Goal: Task Accomplishment & Management: Manage account settings

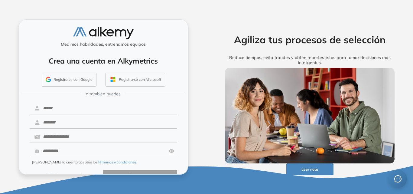
scroll to position [14, 0]
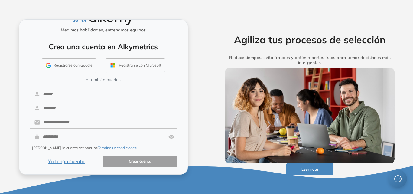
click at [73, 160] on button "Ya tengo cuenta" at bounding box center [67, 162] width 74 height 12
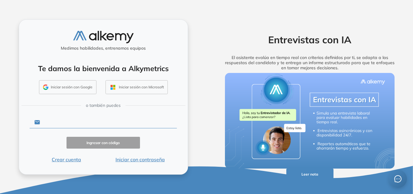
click at [76, 122] on input "text" at bounding box center [108, 123] width 137 height 12
type input "**********"
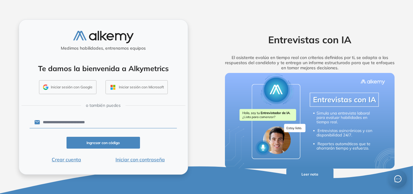
click at [140, 160] on button "Iniciar con contraseña" at bounding box center [140, 159] width 74 height 7
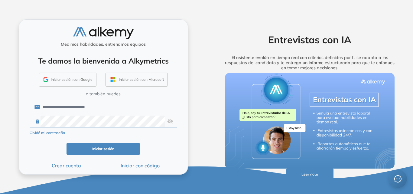
click at [168, 122] on img at bounding box center [170, 122] width 6 height 12
click at [92, 146] on button "Iniciar sesión" at bounding box center [104, 149] width 74 height 12
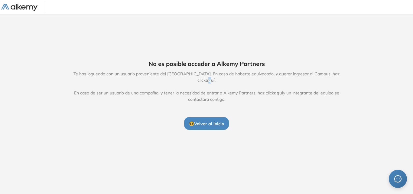
click at [215, 77] on span "aquí" at bounding box center [210, 79] width 9 height 5
